Goal: Information Seeking & Learning: Learn about a topic

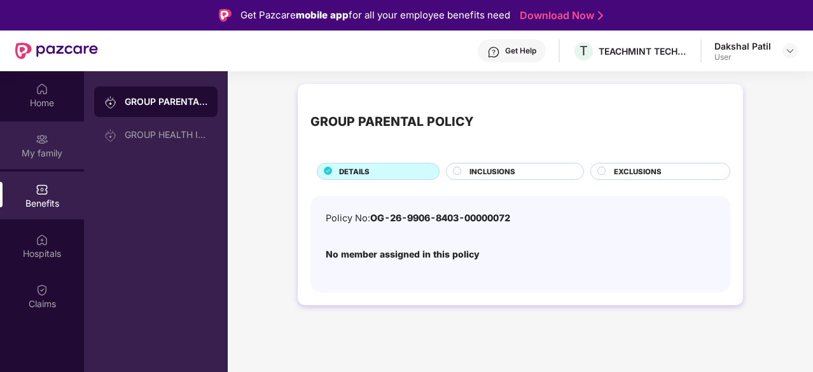
click at [55, 153] on div "My family" at bounding box center [42, 153] width 84 height 13
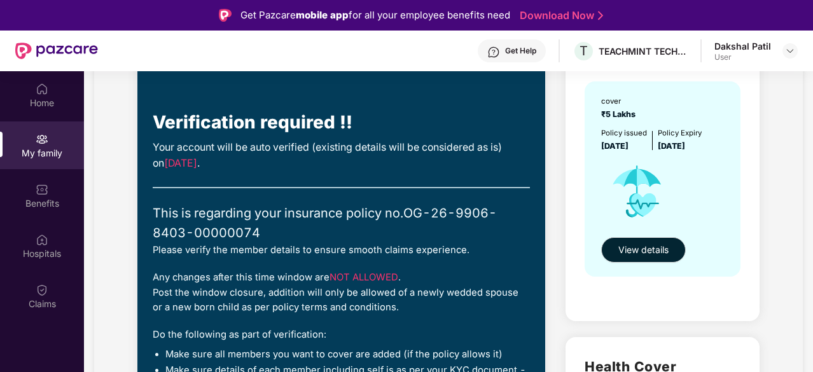
scroll to position [153, 0]
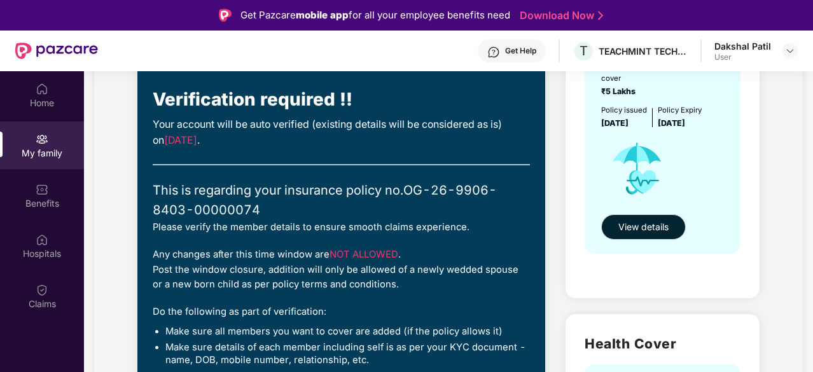
click at [668, 237] on button "View details" at bounding box center [644, 227] width 85 height 25
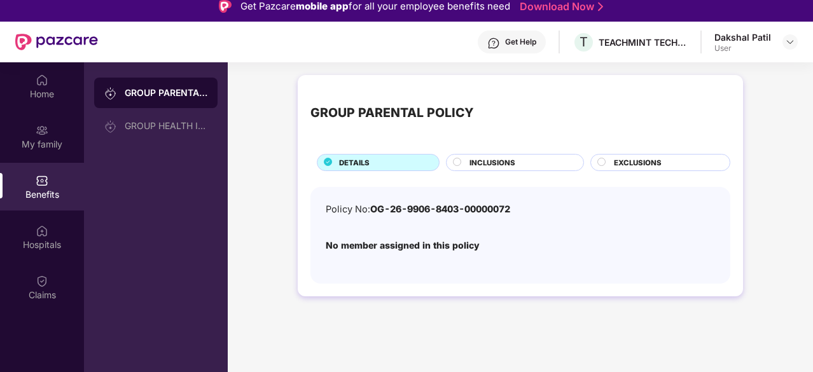
scroll to position [0, 0]
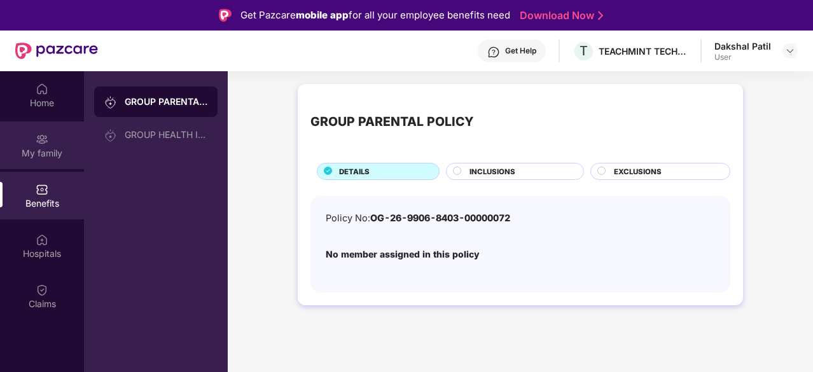
click at [34, 134] on div "My family" at bounding box center [42, 146] width 84 height 48
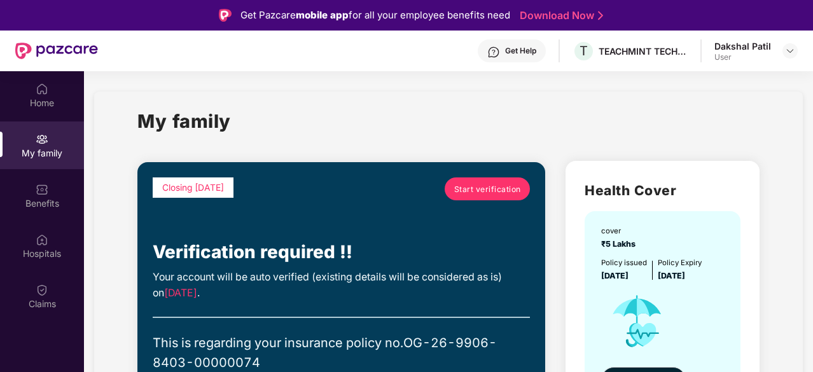
click at [500, 198] on link "Start verification" at bounding box center [487, 189] width 85 height 23
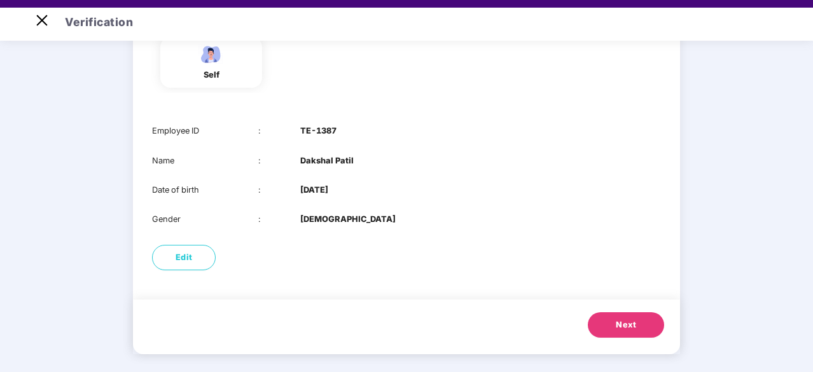
scroll to position [31, 0]
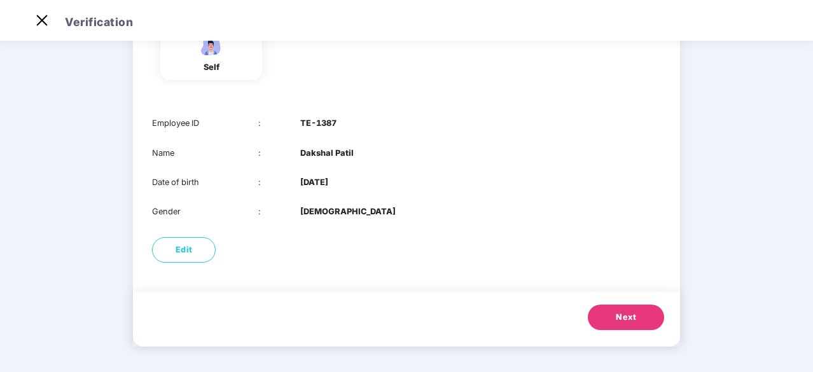
click at [623, 309] on button "Next" at bounding box center [626, 317] width 76 height 25
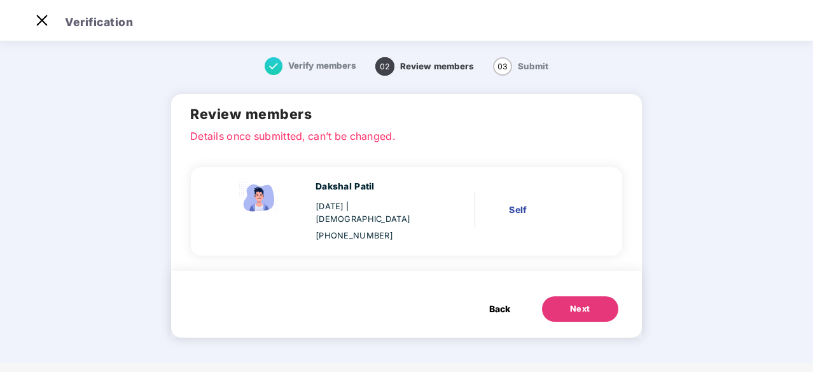
click at [582, 303] on div "Next" at bounding box center [580, 309] width 20 height 13
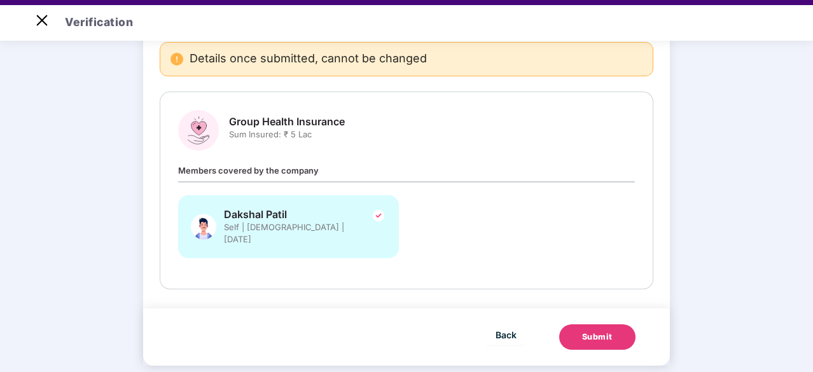
scroll to position [31, 0]
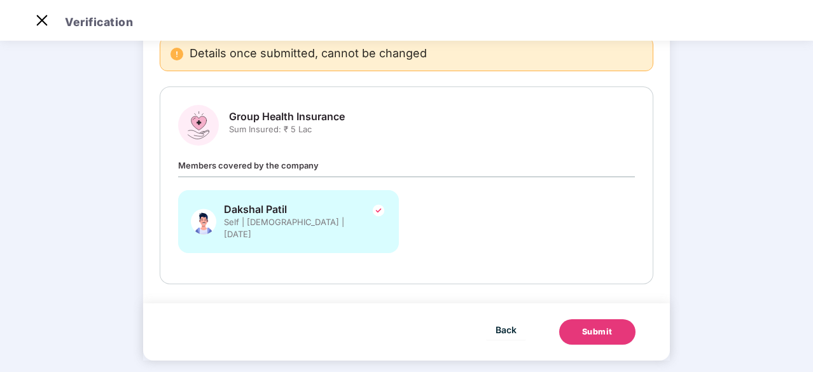
click at [605, 326] on div "Submit" at bounding box center [597, 332] width 31 height 13
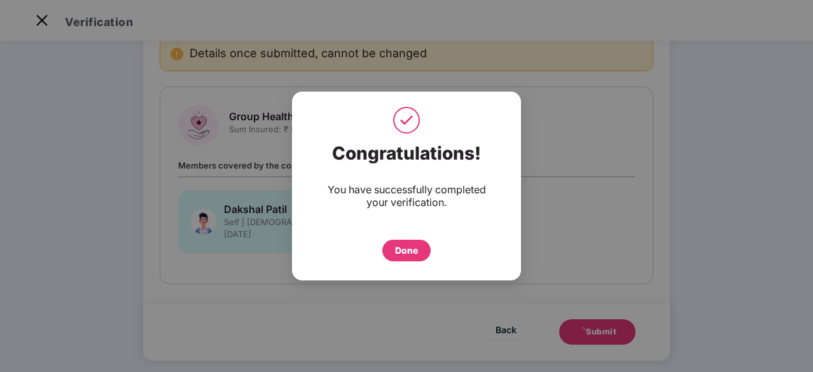
click at [409, 251] on div "Done" at bounding box center [406, 251] width 23 height 14
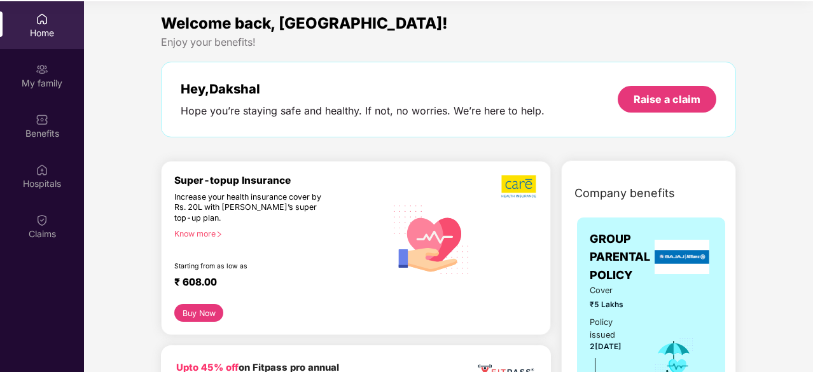
scroll to position [71, 0]
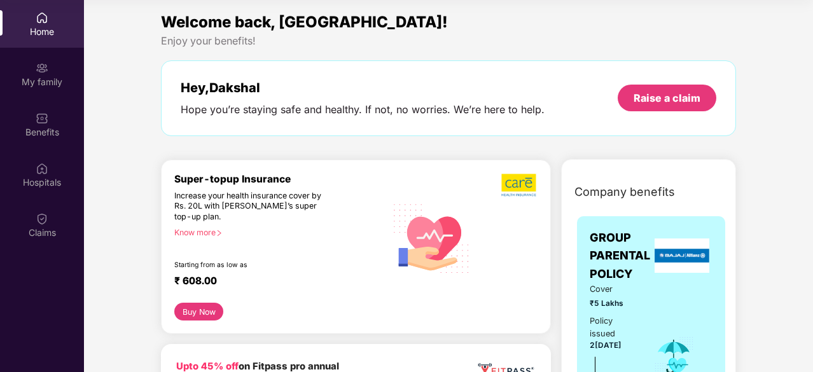
click at [526, 272] on div at bounding box center [507, 238] width 60 height 130
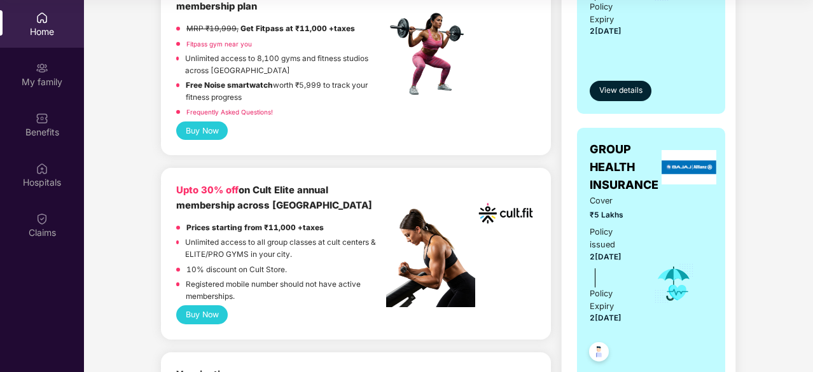
scroll to position [433, 0]
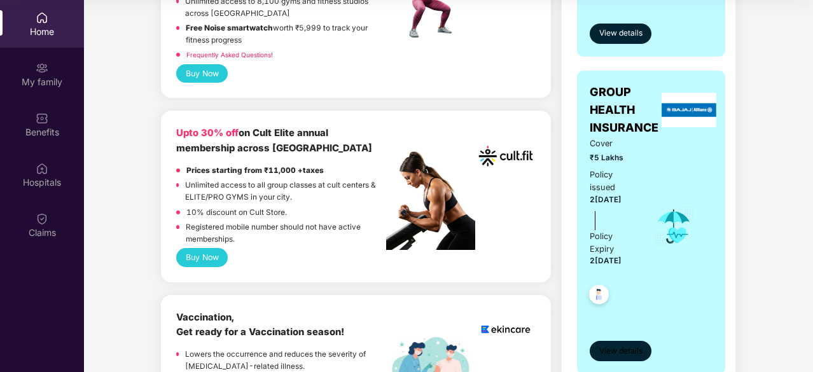
click at [640, 356] on span "View details" at bounding box center [621, 352] width 43 height 12
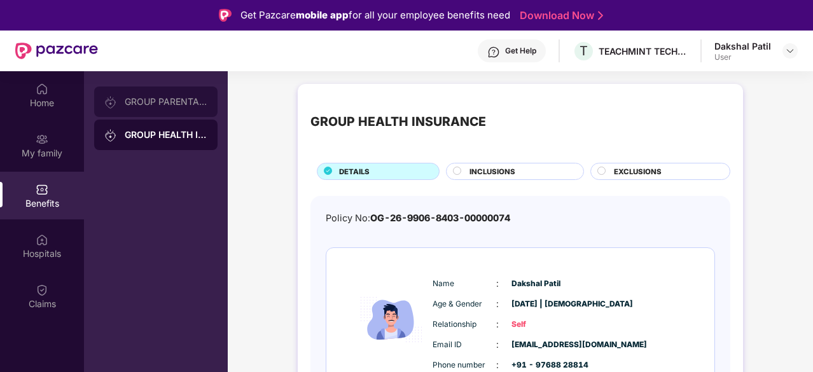
click at [144, 109] on div "GROUP PARENTAL POLICY" at bounding box center [155, 102] width 123 height 31
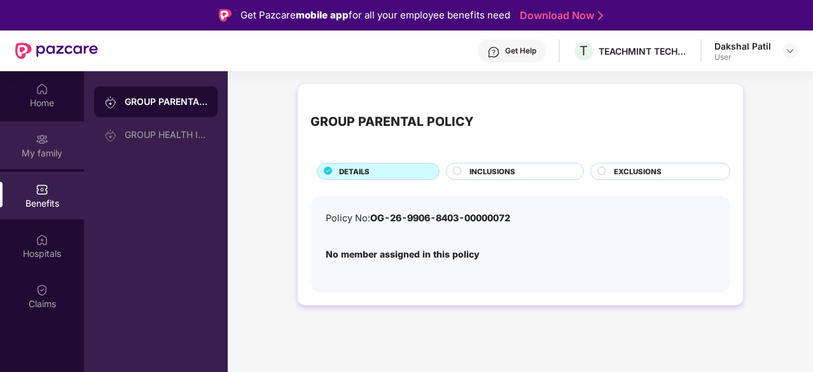
click at [54, 155] on div "My family" at bounding box center [42, 153] width 84 height 13
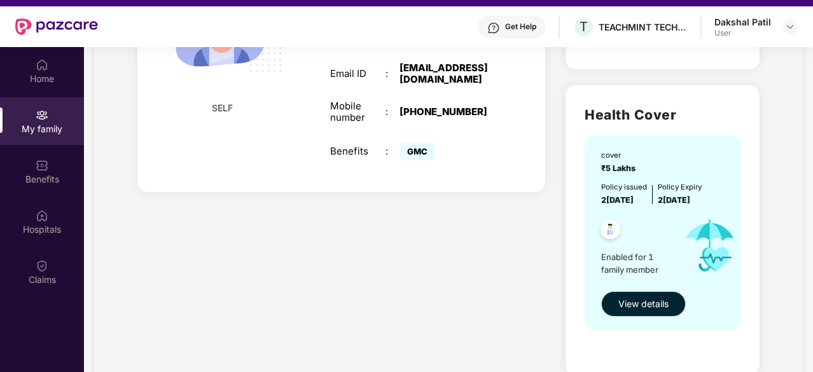
scroll to position [365, 0]
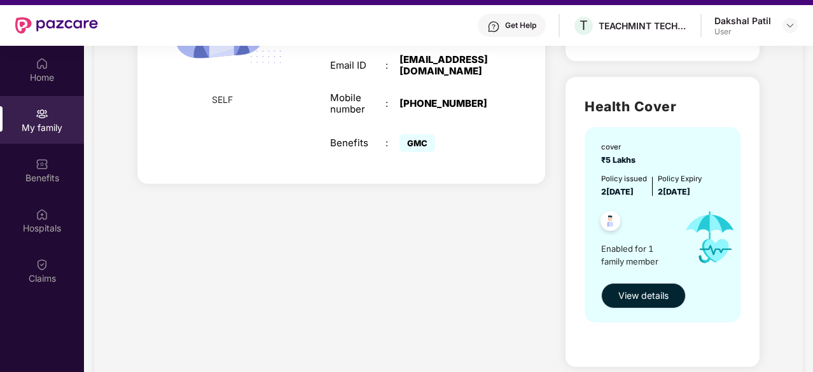
click at [657, 297] on span "View details" at bounding box center [644, 296] width 50 height 14
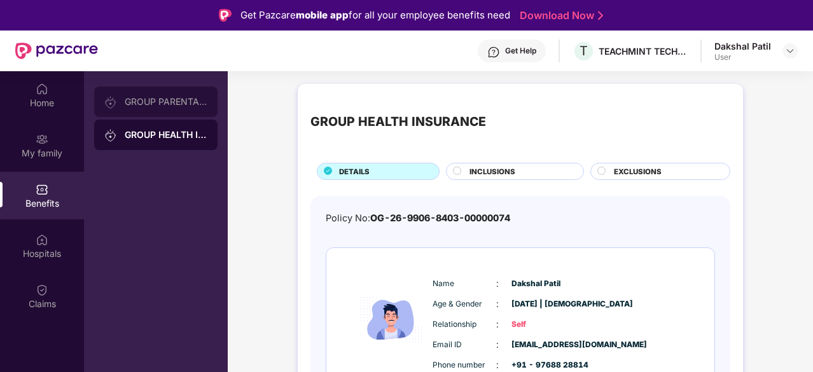
click at [206, 92] on div "GROUP PARENTAL POLICY" at bounding box center [155, 102] width 123 height 31
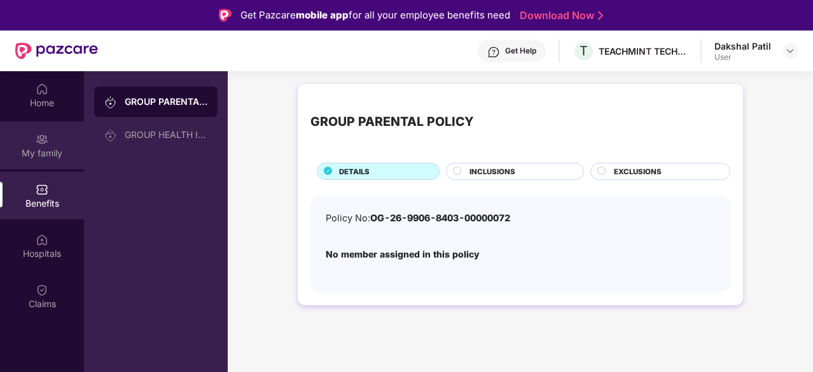
click at [32, 149] on div "My family" at bounding box center [42, 153] width 84 height 13
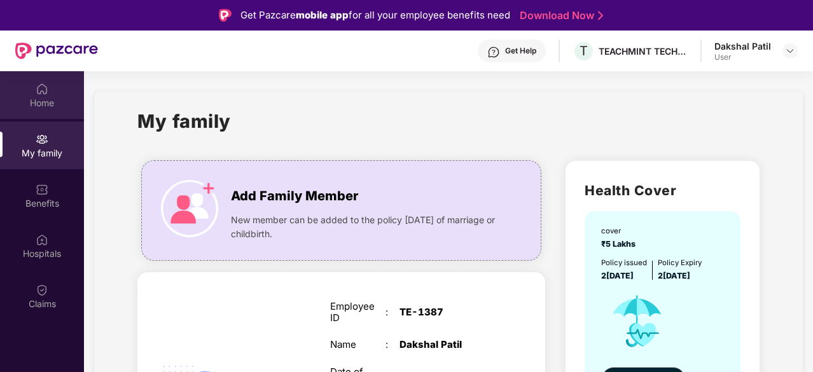
click at [36, 116] on div "Home" at bounding box center [42, 95] width 84 height 48
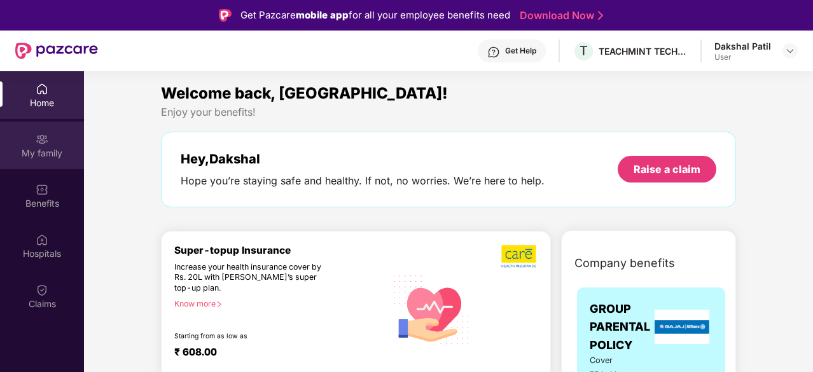
click at [48, 136] on div "My family" at bounding box center [42, 146] width 84 height 48
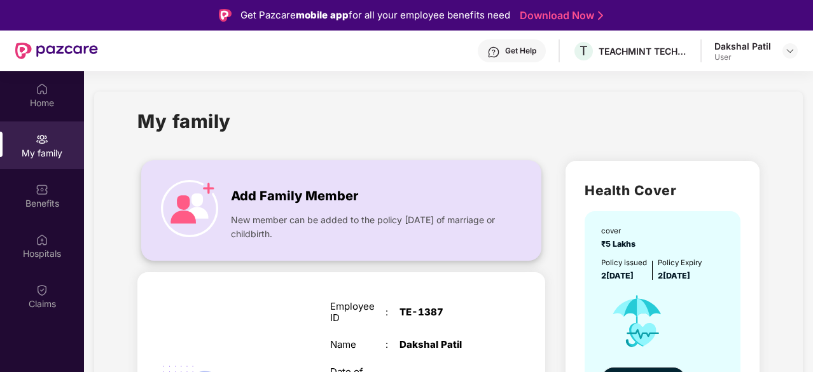
click at [206, 187] on img at bounding box center [189, 208] width 57 height 57
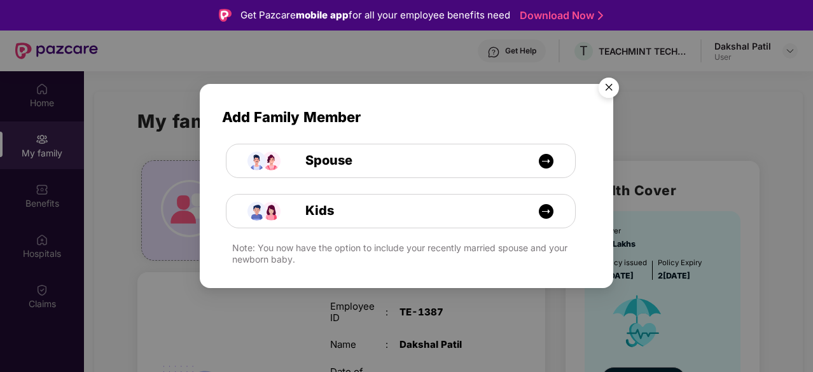
click at [113, 230] on div "Add Family Member Spouse Kids Note: You now have the option to include your rec…" at bounding box center [406, 186] width 813 height 372
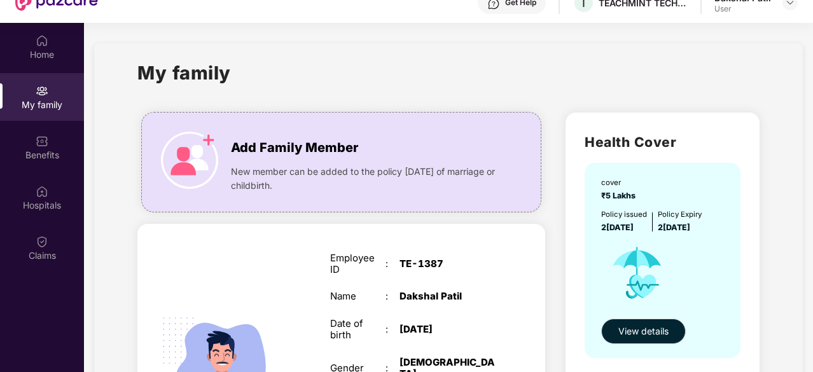
scroll to position [46, 0]
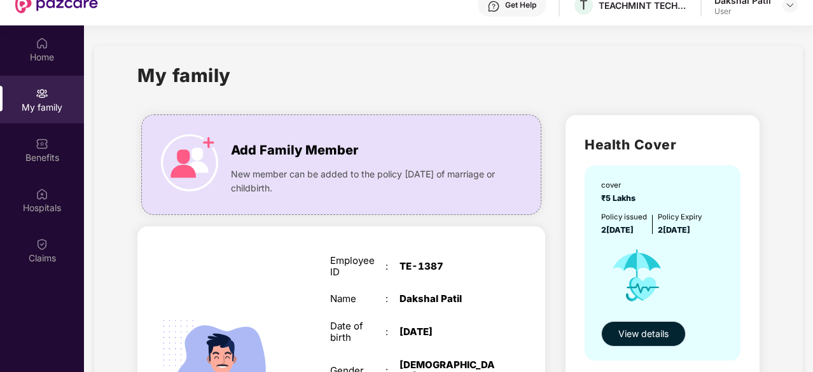
click at [617, 346] on button "View details" at bounding box center [644, 333] width 85 height 25
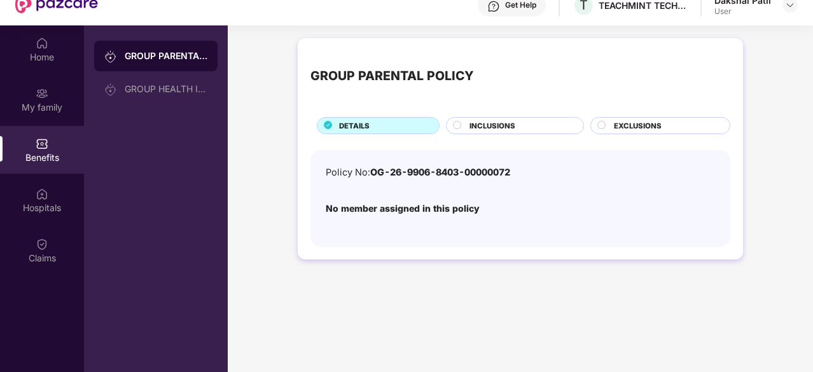
click at [558, 130] on div "INCLUSIONS" at bounding box center [520, 126] width 114 height 13
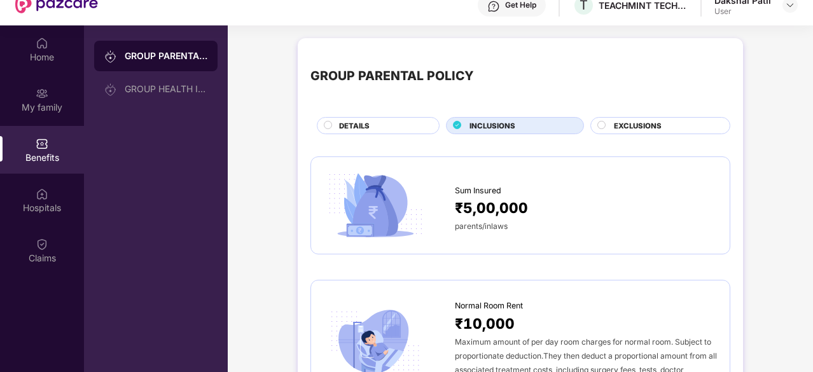
click at [558, 130] on div "INCLUSIONS" at bounding box center [520, 126] width 114 height 13
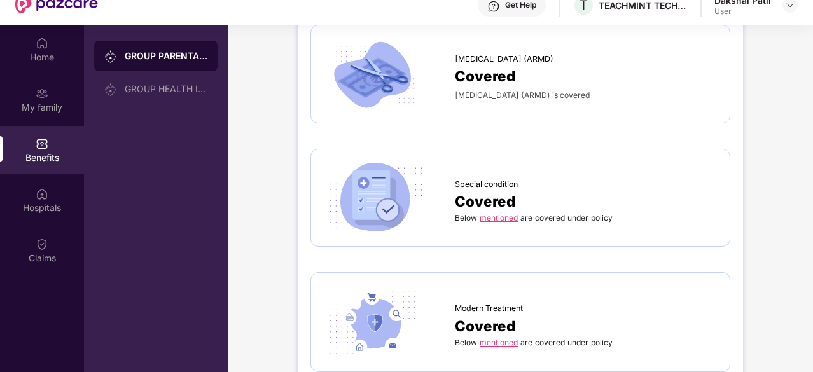
scroll to position [1731, 0]
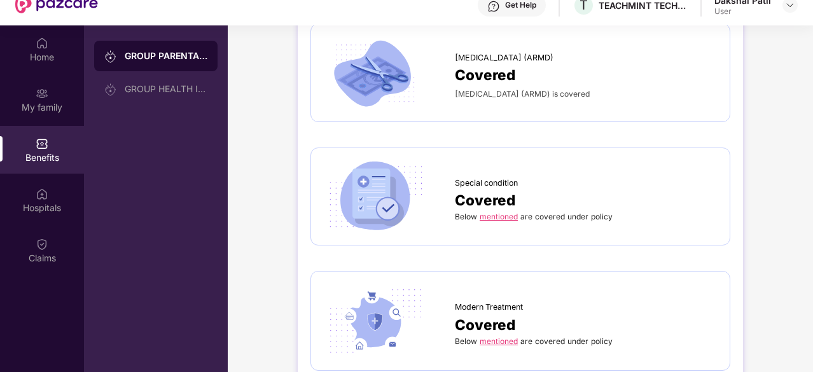
click at [496, 212] on link "mentioned" at bounding box center [499, 217] width 38 height 10
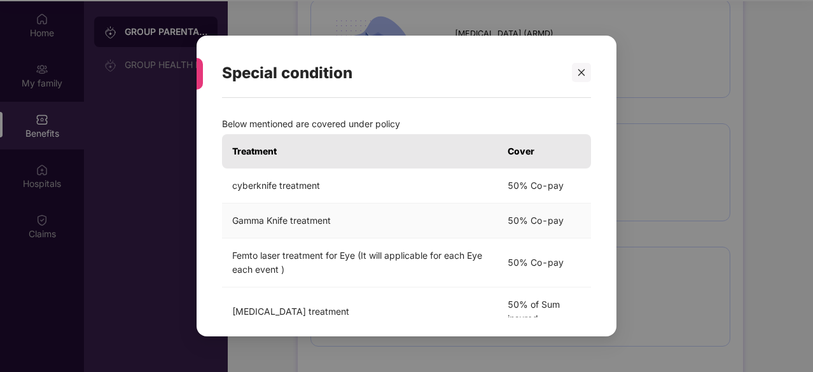
scroll to position [71, 0]
click at [498, 206] on td "50% Co-pay" at bounding box center [545, 221] width 94 height 35
click at [532, 187] on td "50% Co-pay" at bounding box center [545, 186] width 94 height 35
click at [583, 253] on td "50% Co-pay" at bounding box center [545, 263] width 94 height 49
click at [433, 301] on td "Cochlear Implant treatment" at bounding box center [360, 312] width 276 height 49
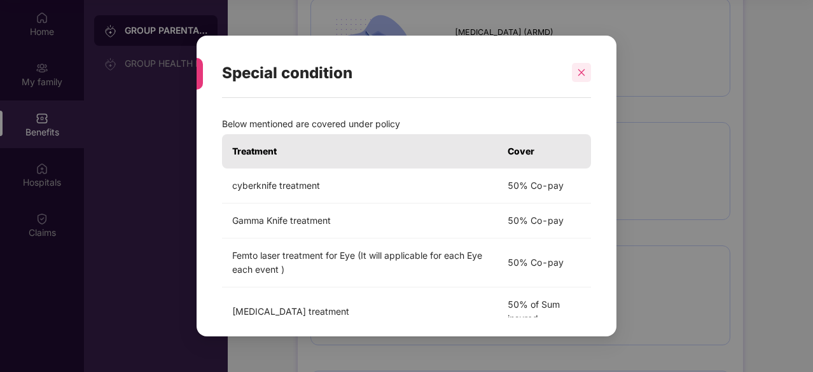
click at [589, 68] on div at bounding box center [581, 72] width 19 height 19
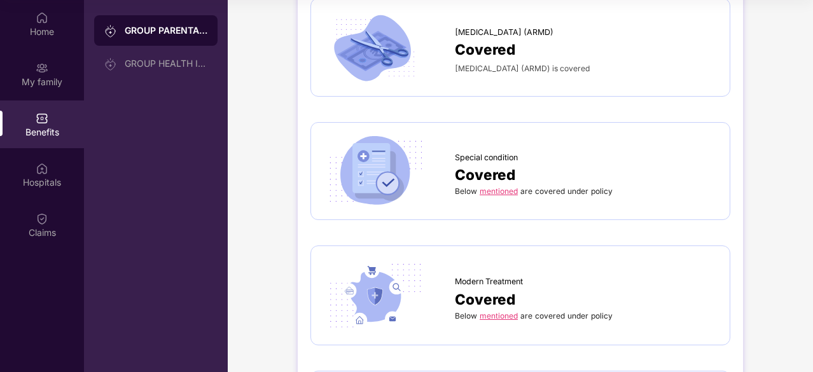
click at [488, 301] on span "Covered" at bounding box center [485, 299] width 60 height 22
click at [490, 311] on link "mentioned" at bounding box center [499, 316] width 38 height 10
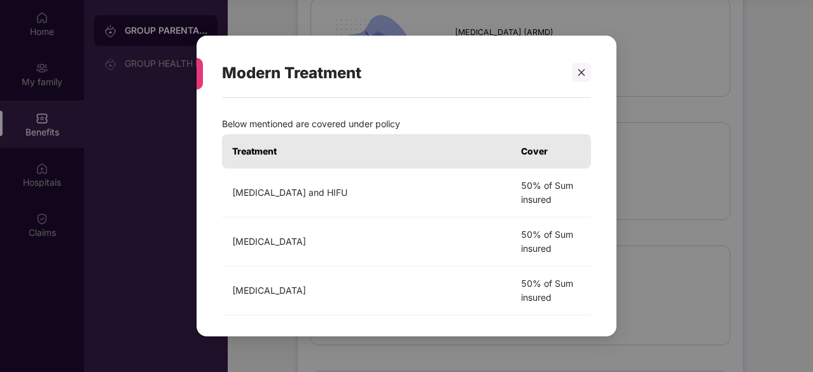
click at [694, 258] on div "Modern Treatment Below mentioned are covered under policy Treatment Cover Uteri…" at bounding box center [406, 186] width 813 height 372
click at [586, 67] on div at bounding box center [581, 72] width 19 height 19
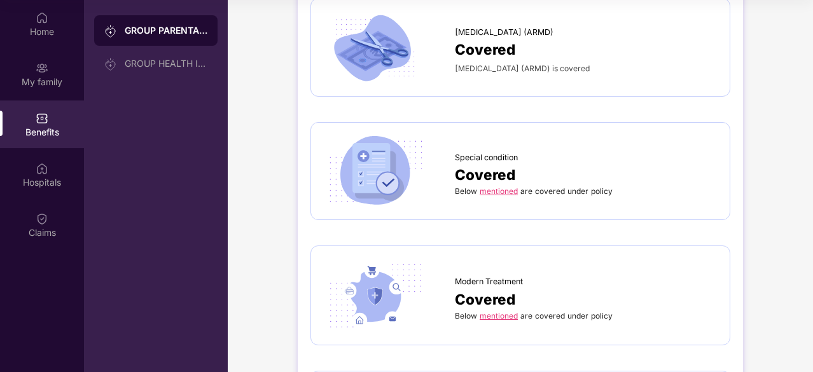
drag, startPoint x: 810, startPoint y: 342, endPoint x: 768, endPoint y: 273, distance: 80.9
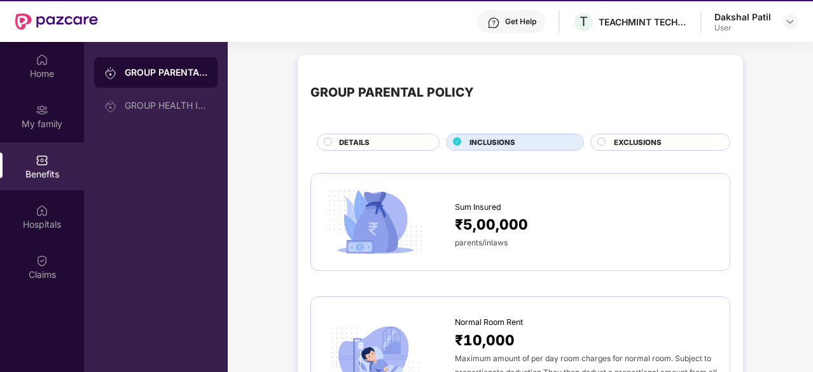
scroll to position [0, 0]
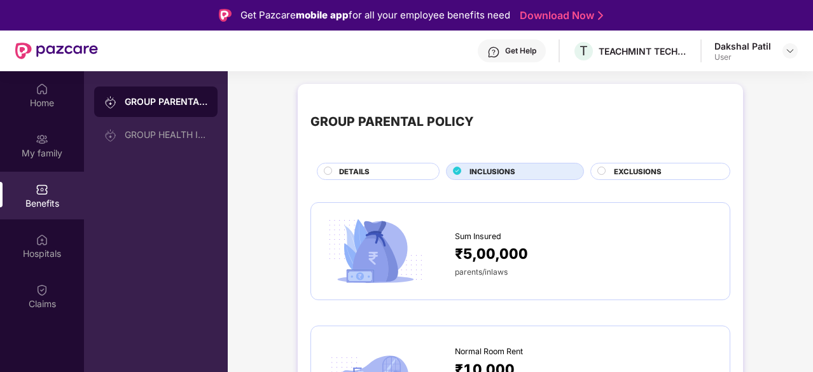
click at [670, 174] on div "EXCLUSIONS" at bounding box center [666, 172] width 116 height 13
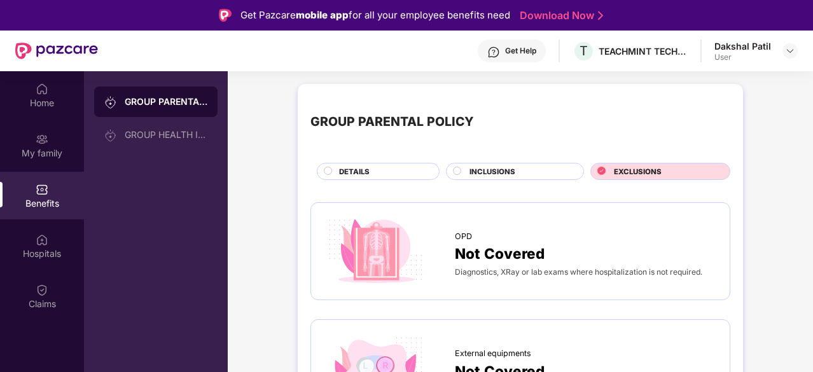
click at [533, 173] on div "INCLUSIONS" at bounding box center [520, 172] width 114 height 13
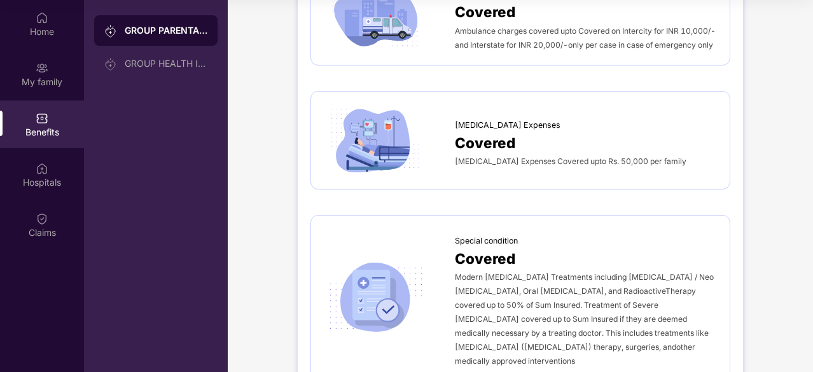
scroll to position [1175, 0]
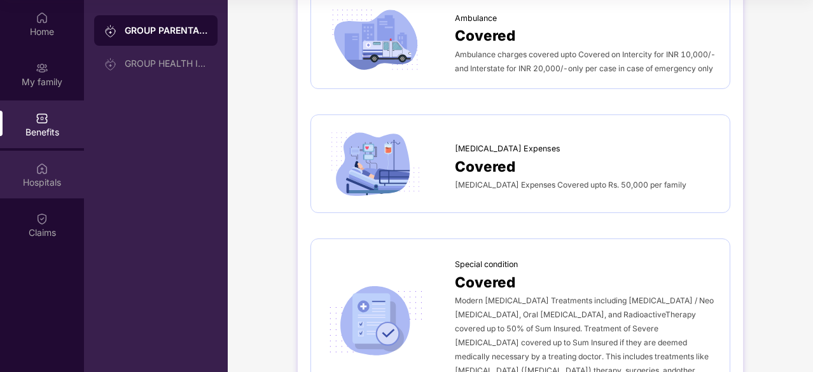
click at [45, 158] on div "Hospitals" at bounding box center [42, 175] width 84 height 48
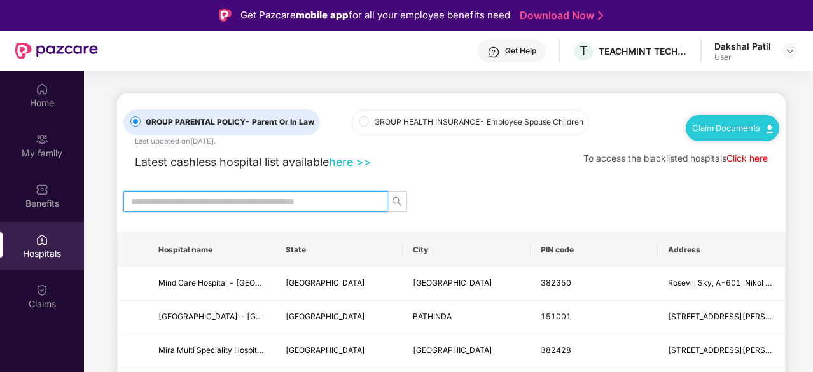
click at [337, 199] on input "text" at bounding box center [250, 202] width 239 height 14
type input "******"
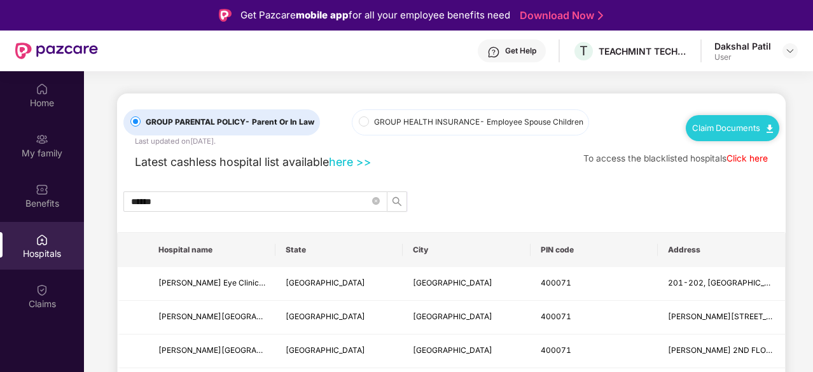
click at [441, 195] on div "******" at bounding box center [451, 202] width 669 height 20
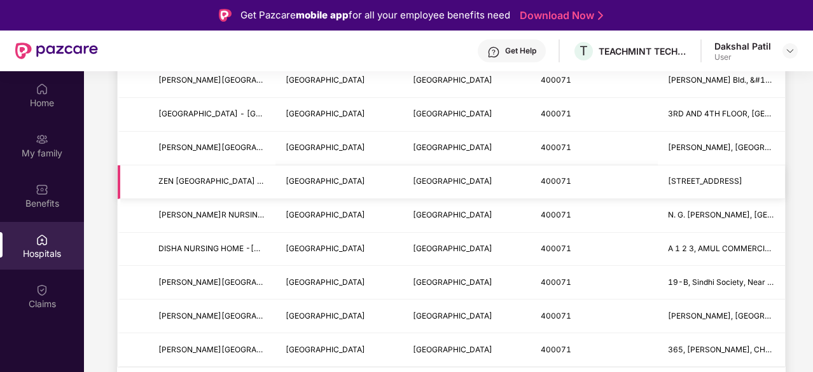
scroll to position [71, 0]
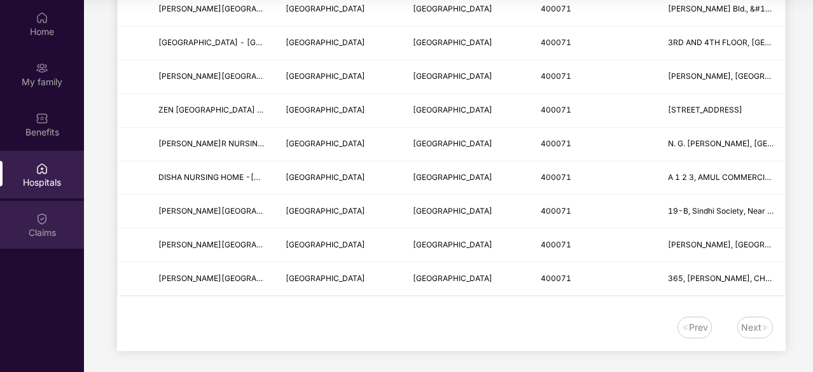
click at [31, 223] on div "Claims" at bounding box center [42, 225] width 84 height 48
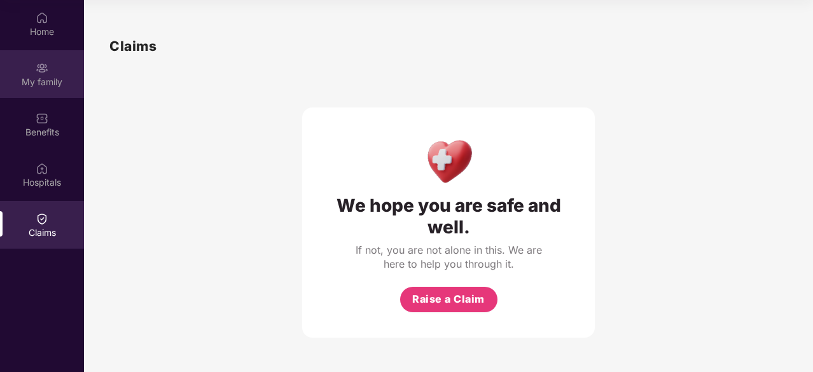
click at [47, 88] on div "My family" at bounding box center [42, 82] width 84 height 13
